Goal: Register for event/course

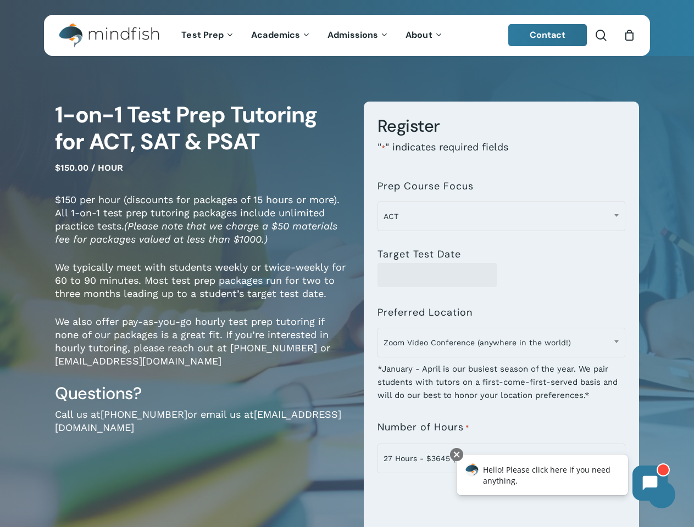
click at [347, 264] on div "**********" at bounding box center [493, 389] width 292 height 575
click at [501, 346] on span "Zoom Video Conference (anywhere in the world!)" at bounding box center [501, 342] width 247 height 23
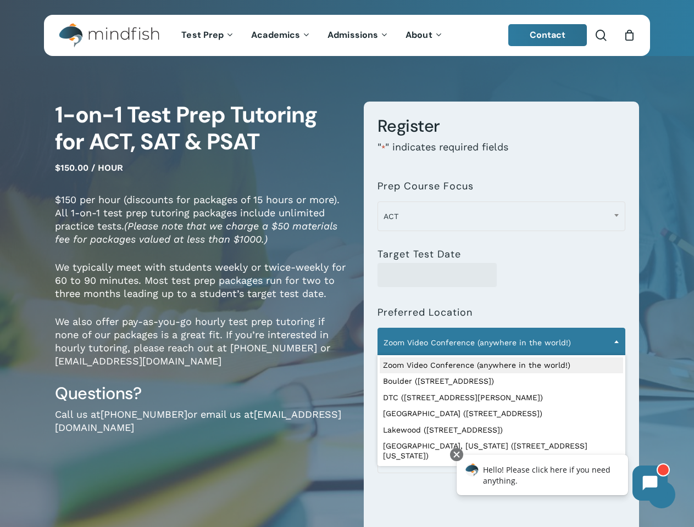
click at [501, 216] on span "ACT" at bounding box center [501, 216] width 247 height 23
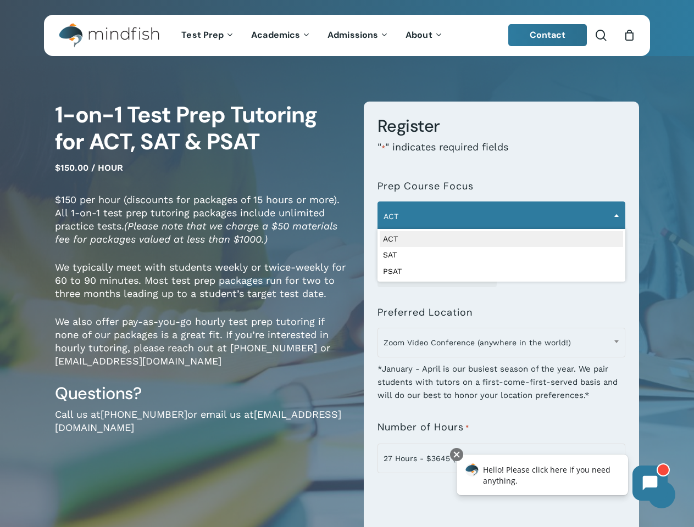
click at [501, 343] on span "Zoom Video Conference (anywhere in the world!)" at bounding box center [501, 342] width 247 height 23
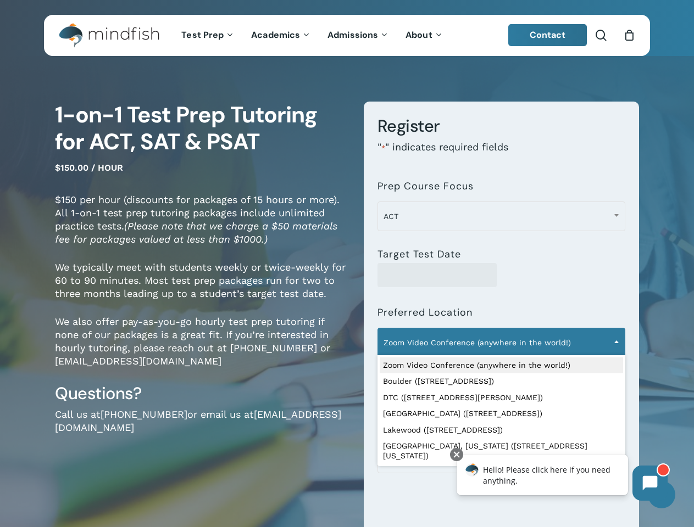
click at [650, 483] on icon at bounding box center [650, 483] width 15 height 15
click at [542, 475] on div "Hello! Please click here if you need anything." at bounding box center [542, 475] width 171 height 41
click at [457, 455] on div at bounding box center [456, 454] width 13 height 13
